Goal: Transaction & Acquisition: Purchase product/service

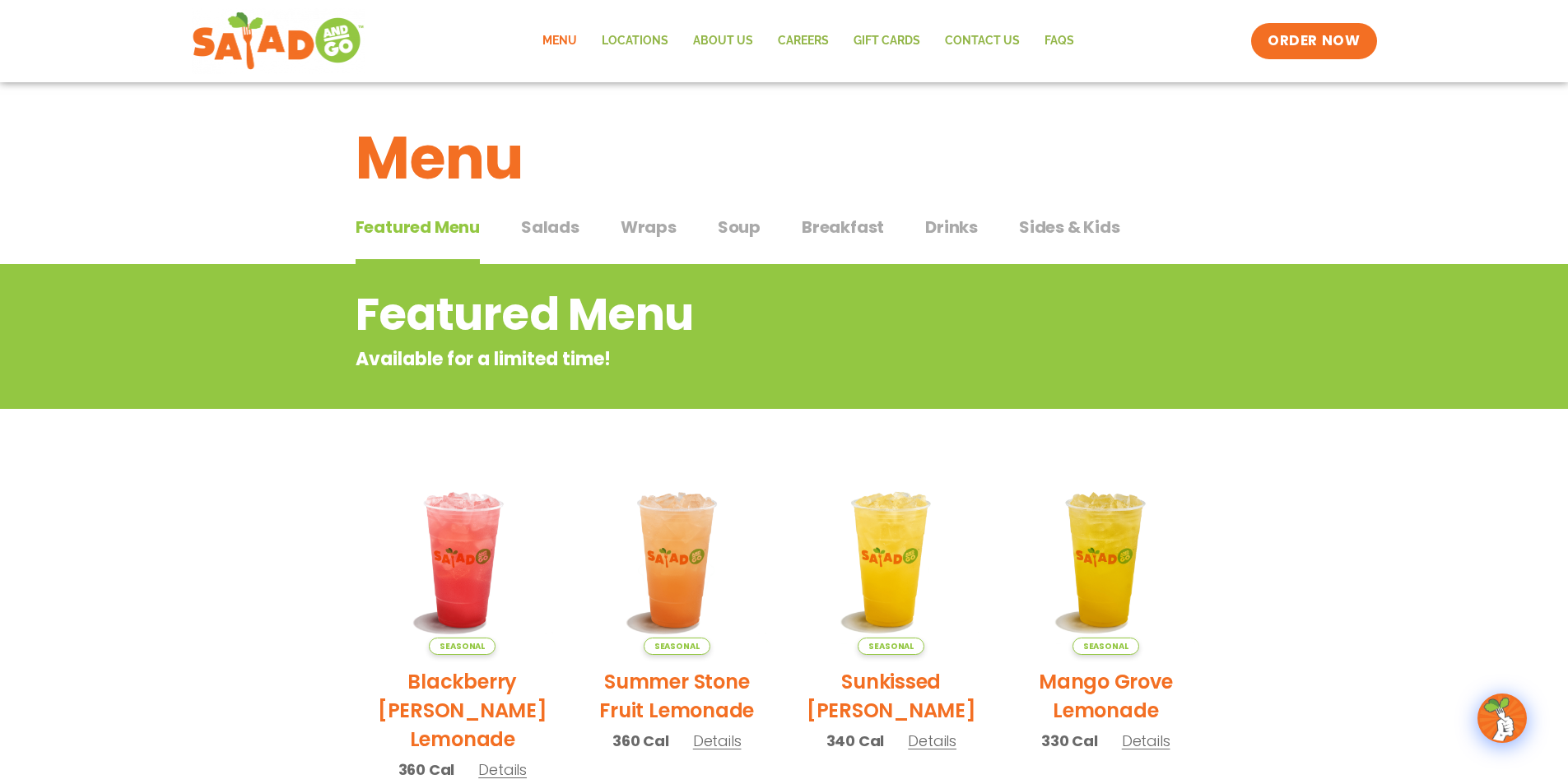
click at [540, 225] on span "Salads" at bounding box center [550, 227] width 59 height 25
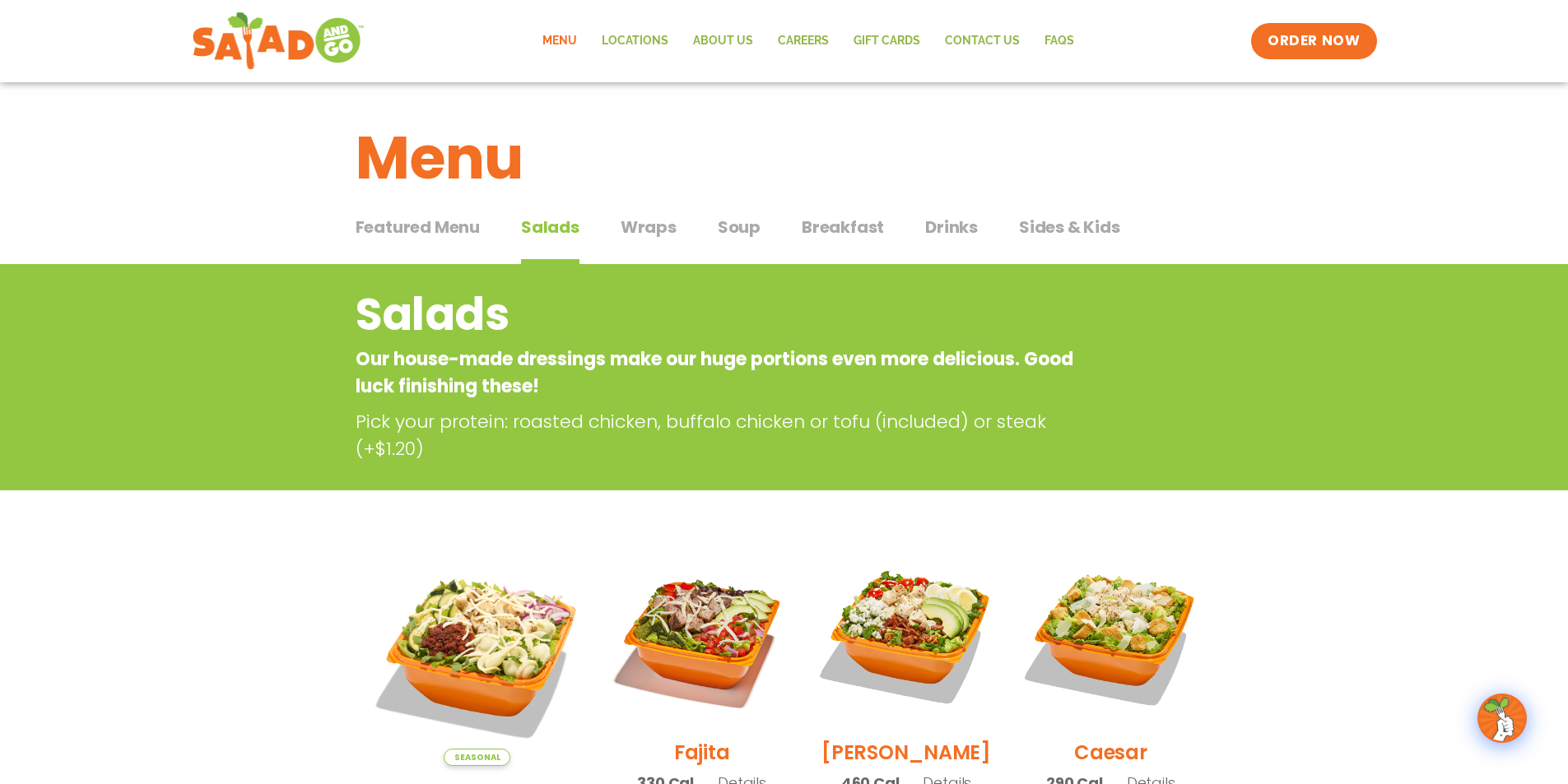
click at [1026, 231] on span "Sides & Kids" at bounding box center [1070, 227] width 102 height 25
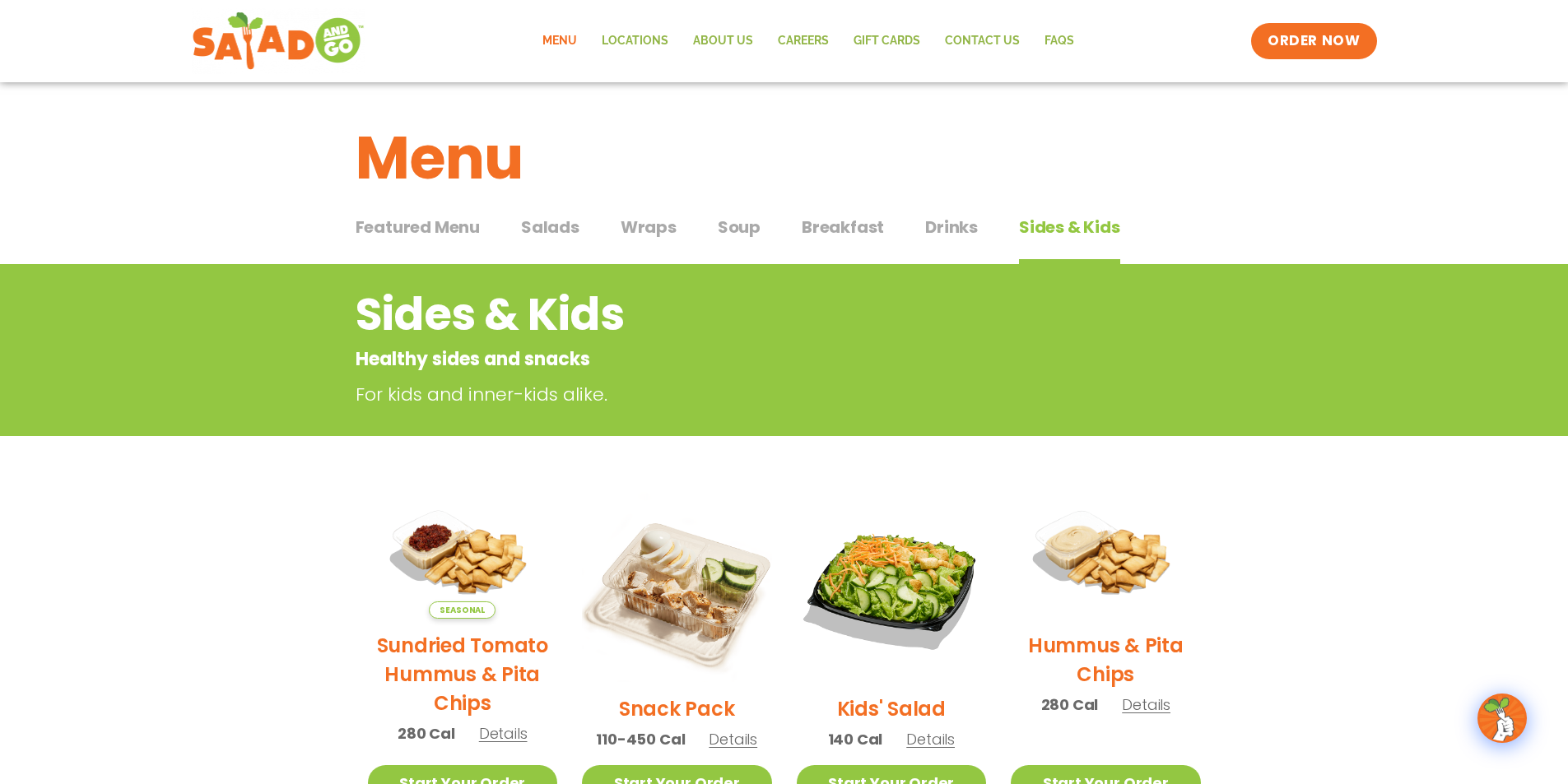
click at [557, 228] on span "Salads" at bounding box center [550, 227] width 59 height 25
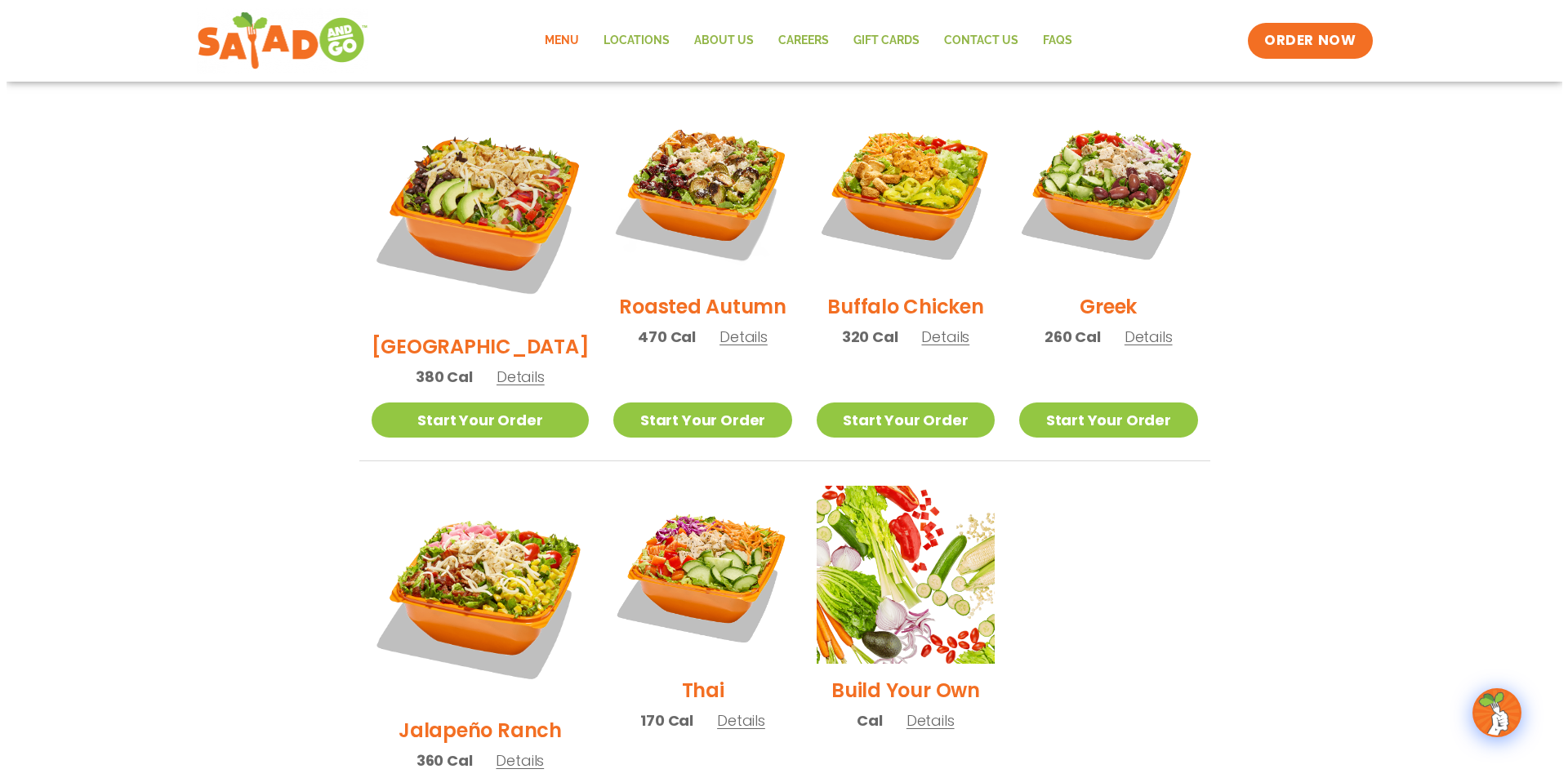
scroll to position [899, 0]
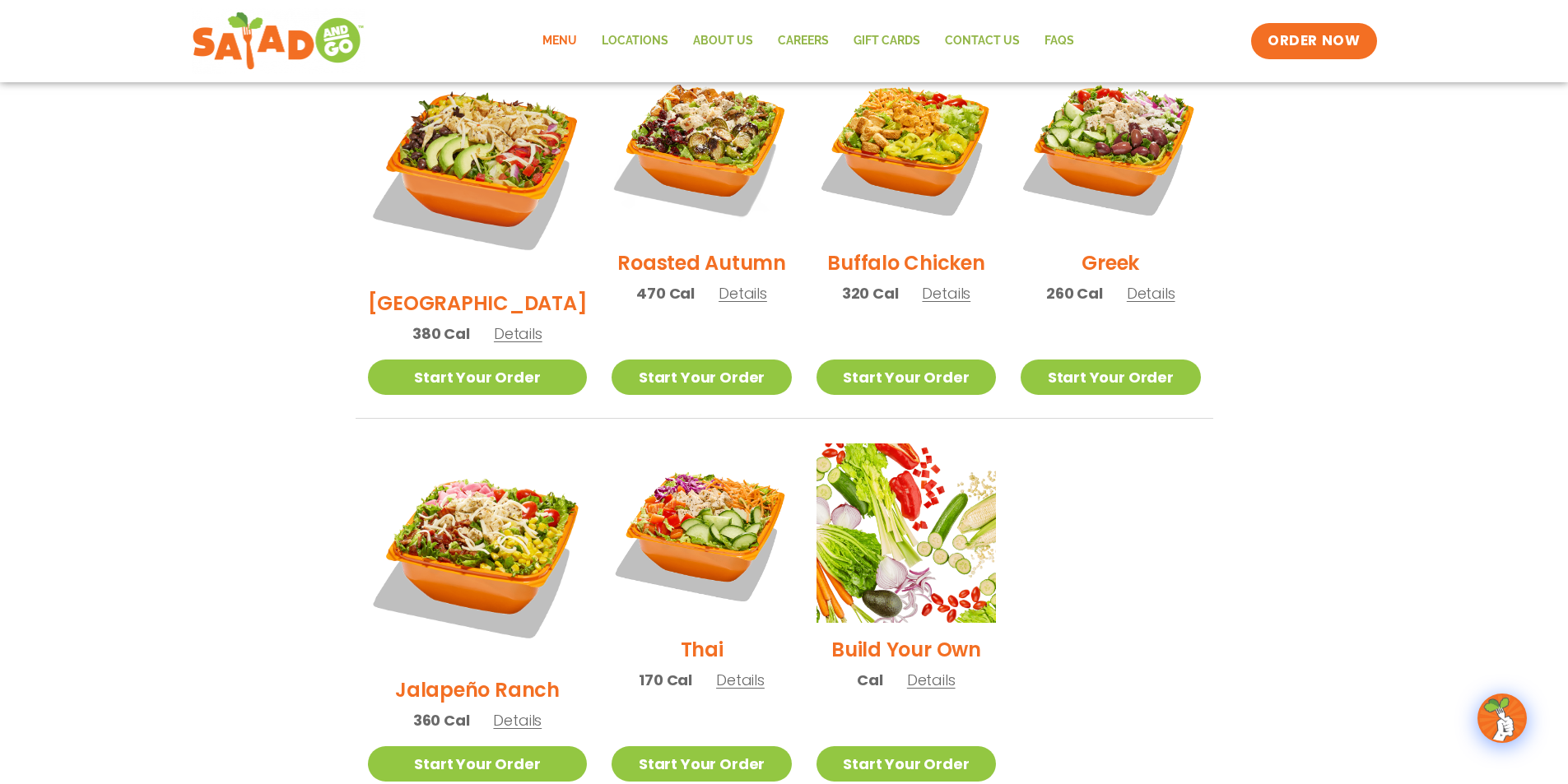
click at [920, 670] on span "Details" at bounding box center [930, 680] width 48 height 20
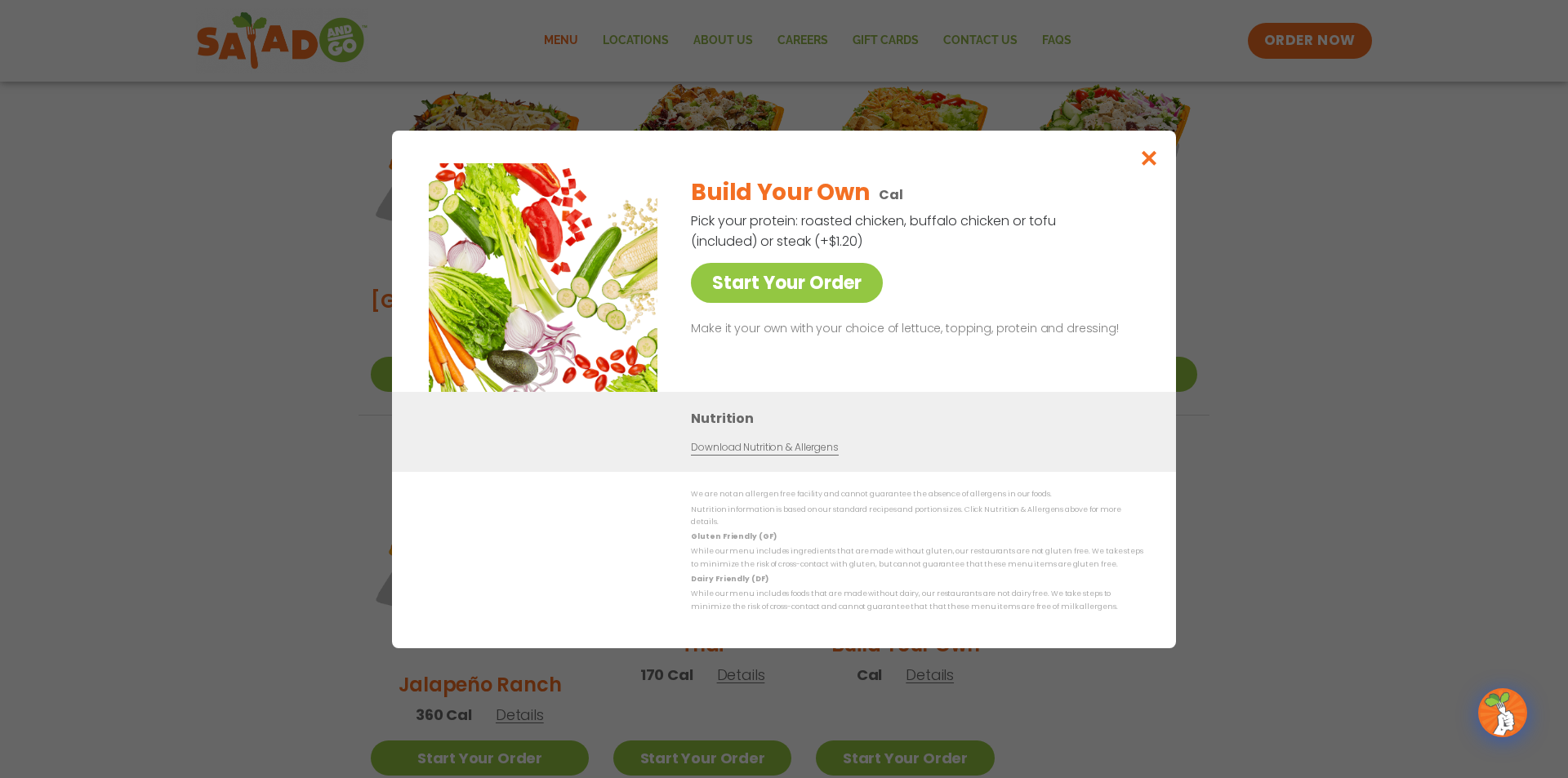
click at [915, 580] on div "We are not an allergen free facility and cannot guarantee the absence of allerg…" at bounding box center [917, 551] width 453 height 125
click at [1151, 163] on icon "Close modal" at bounding box center [1149, 158] width 20 height 17
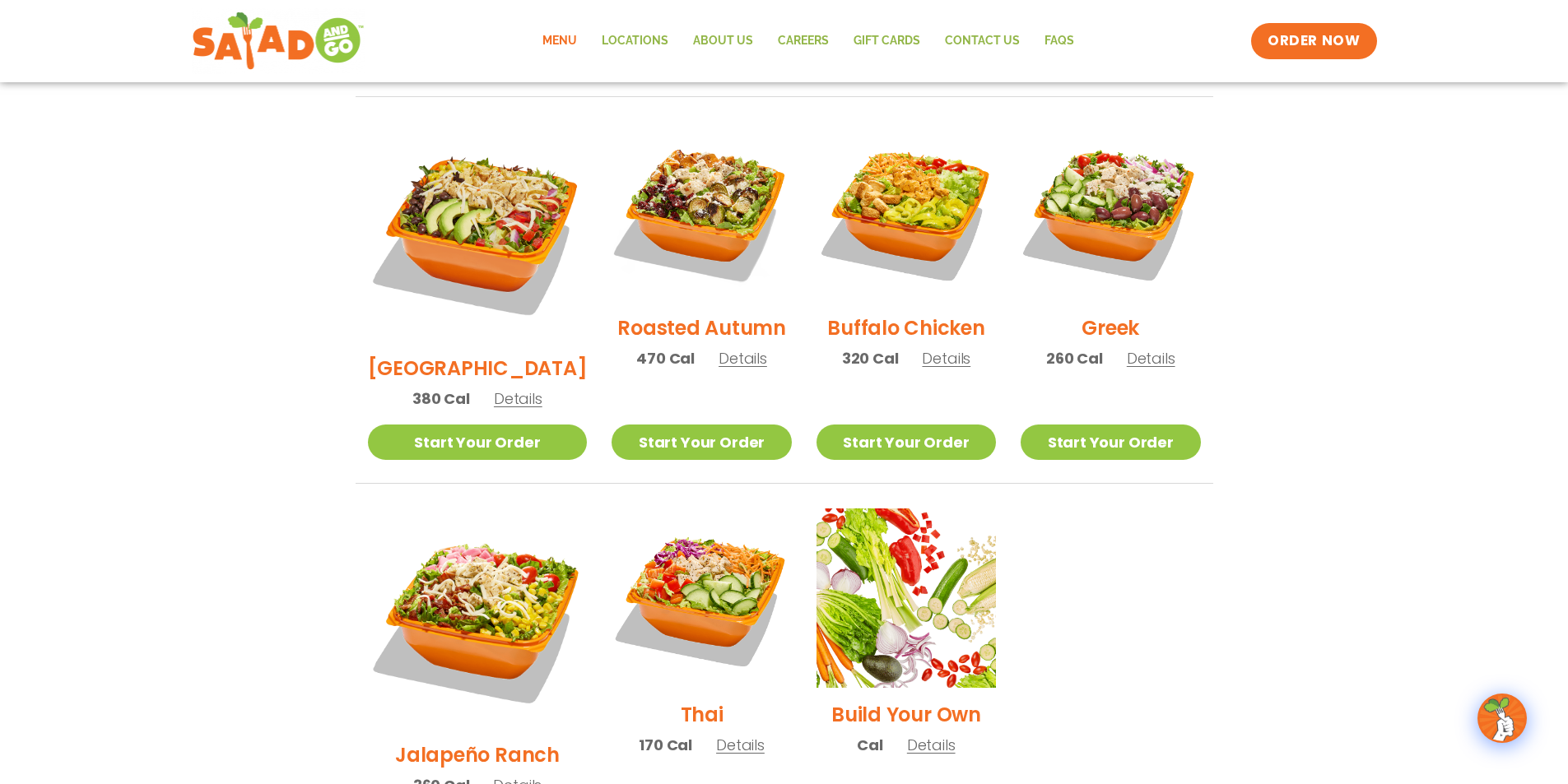
scroll to position [837, 0]
